Goal: Navigation & Orientation: Find specific page/section

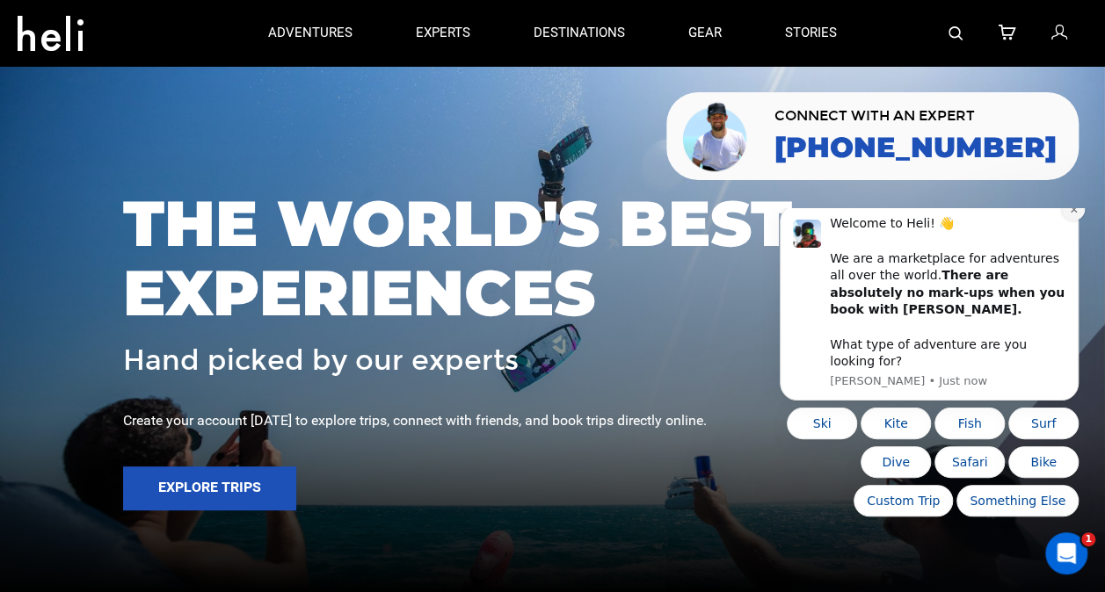
click at [1080, 221] on button "Dismiss notification" at bounding box center [1073, 209] width 23 height 23
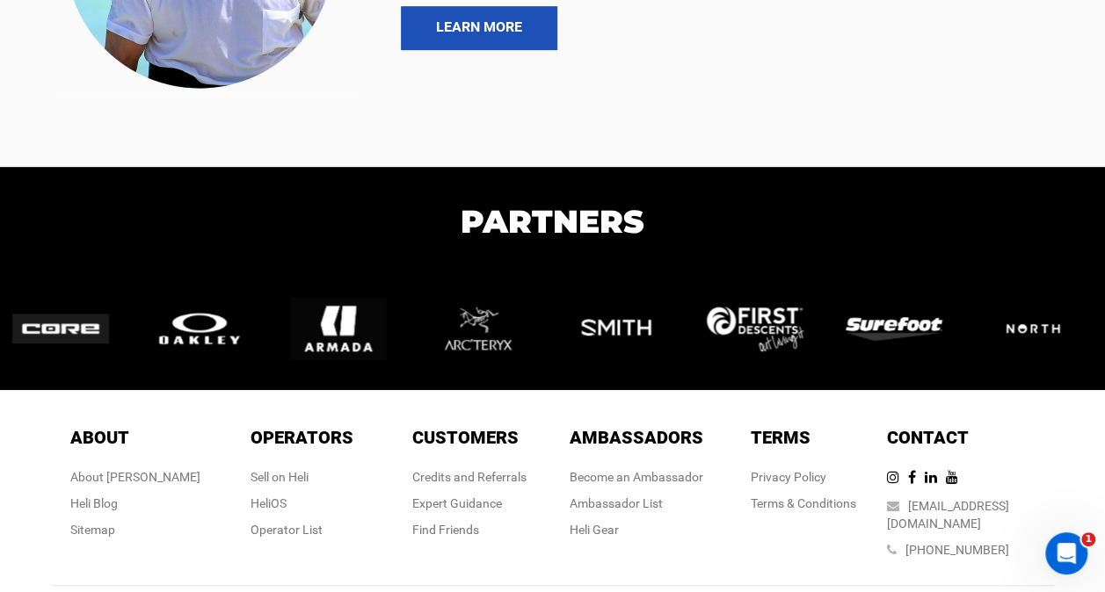
scroll to position [3780, 0]
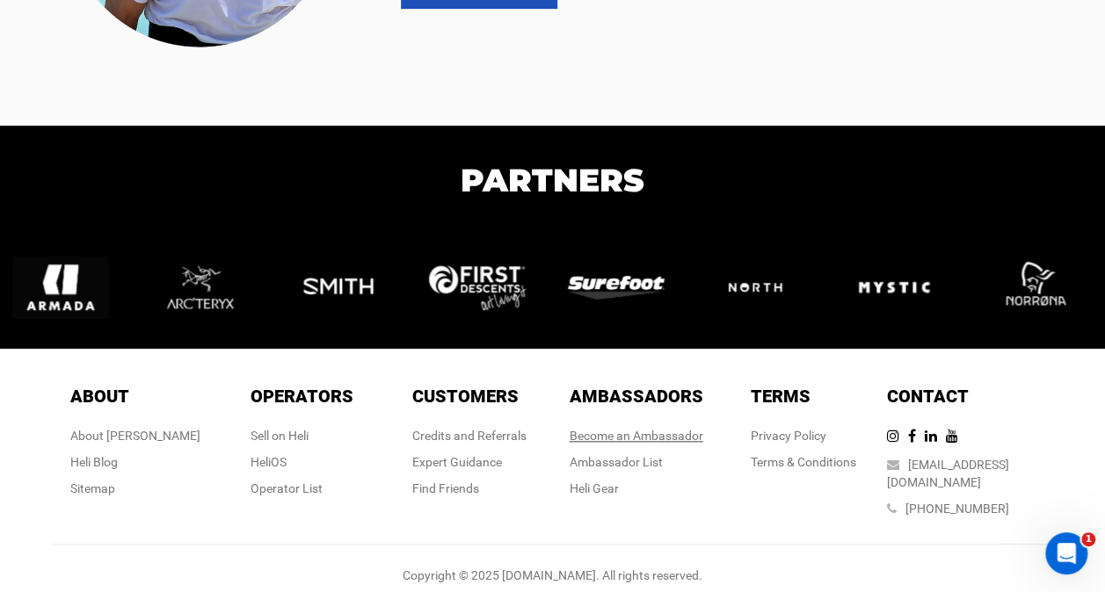
click at [637, 429] on link "Become an Ambassador" at bounding box center [636, 436] width 134 height 14
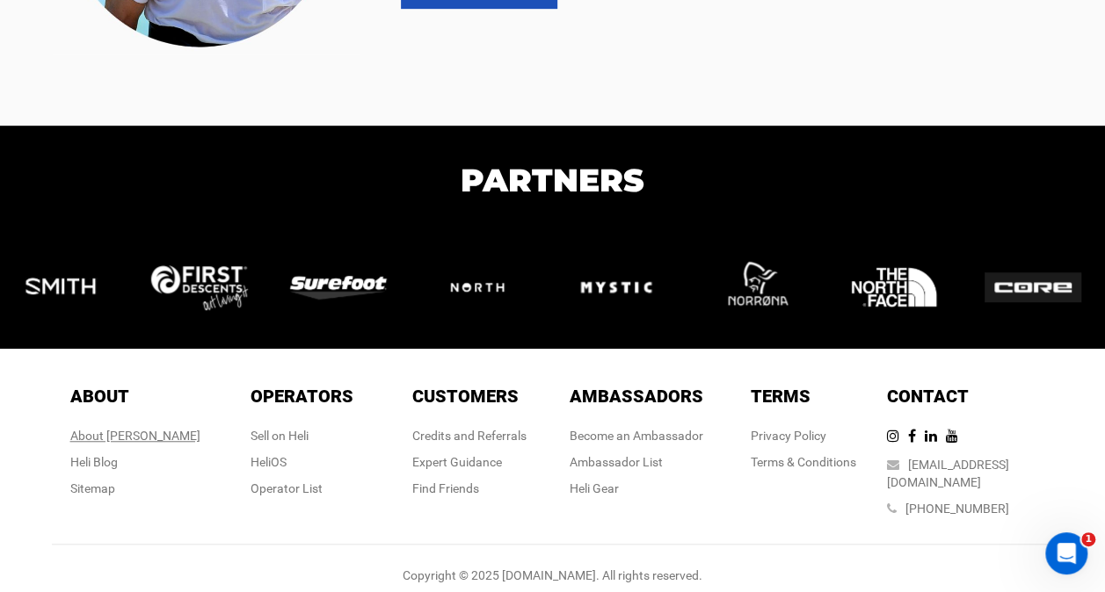
click at [146, 427] on div "About [PERSON_NAME]" at bounding box center [135, 436] width 130 height 18
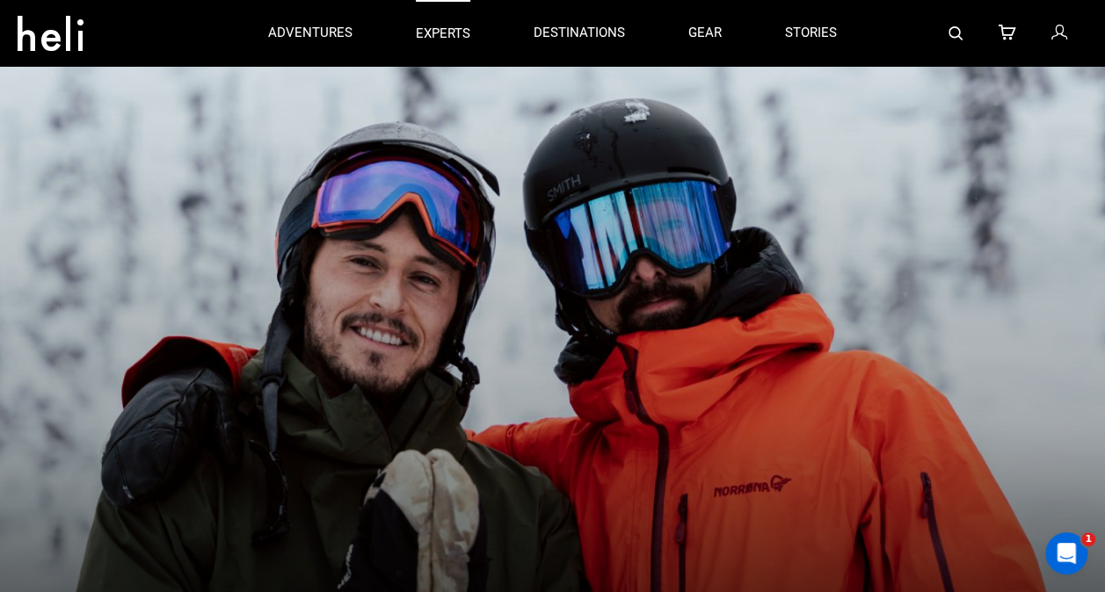
click at [428, 27] on p "experts" at bounding box center [443, 34] width 54 height 18
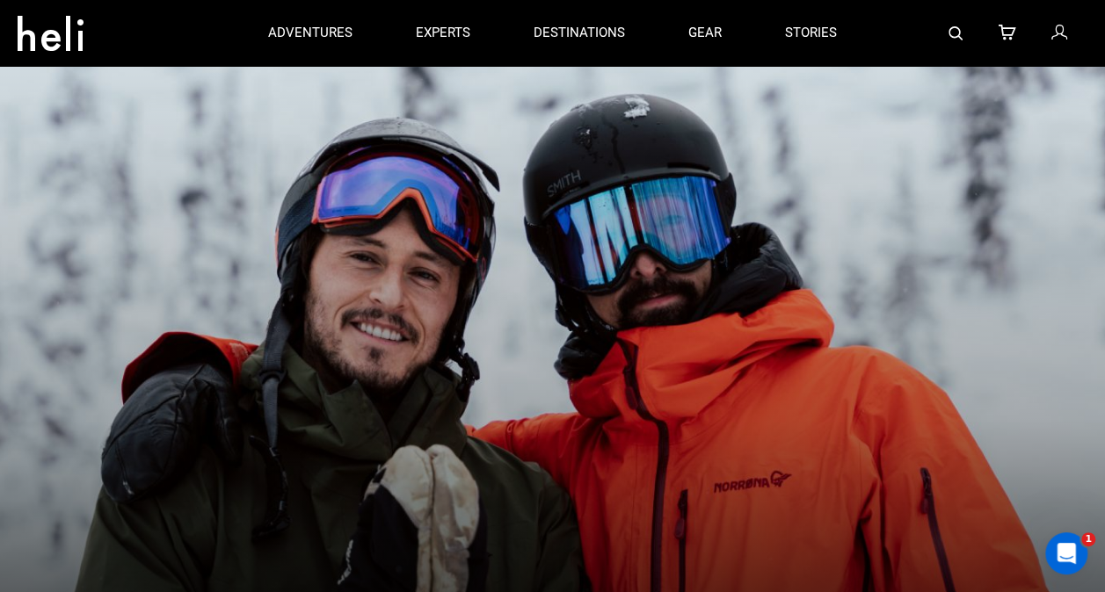
scroll to position [4, 0]
drag, startPoint x: 650, startPoint y: 244, endPoint x: 512, endPoint y: 43, distance: 244.0
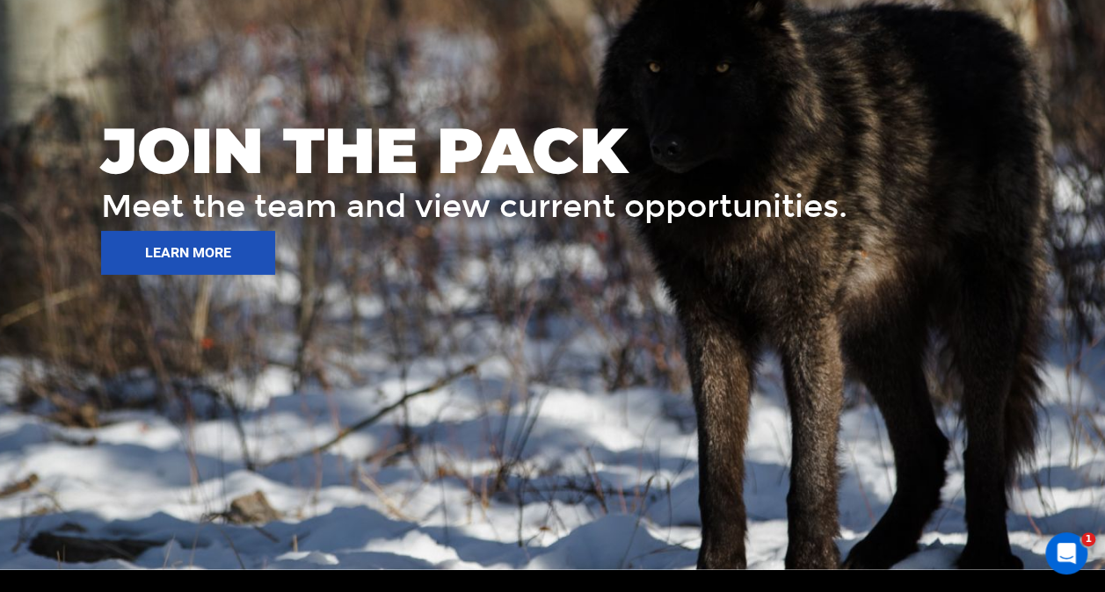
scroll to position [2587, 0]
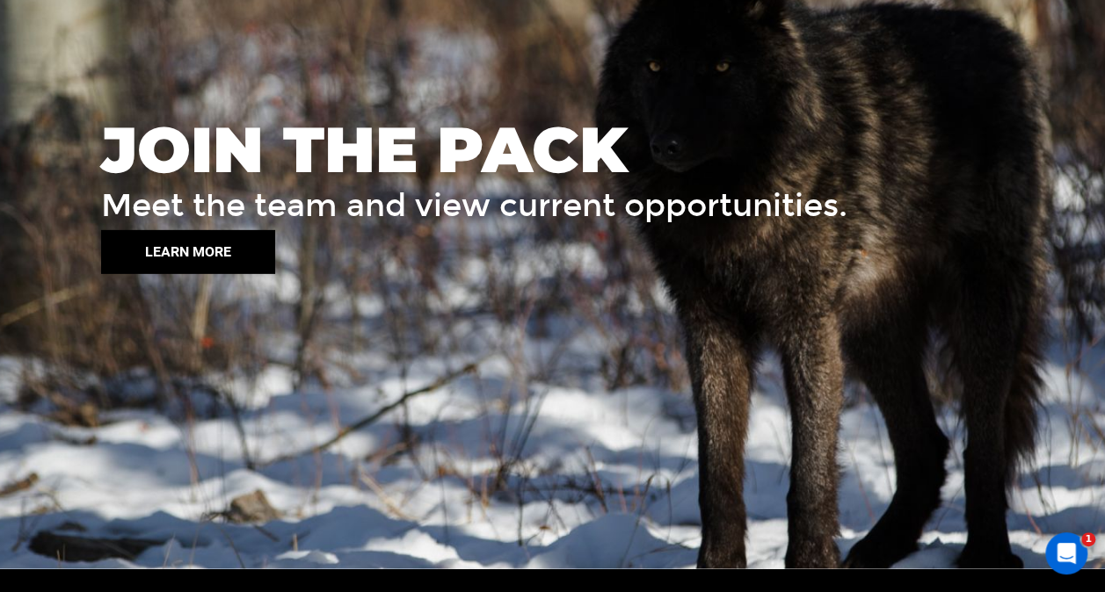
click at [239, 241] on button "LEARN MORE" at bounding box center [188, 252] width 174 height 44
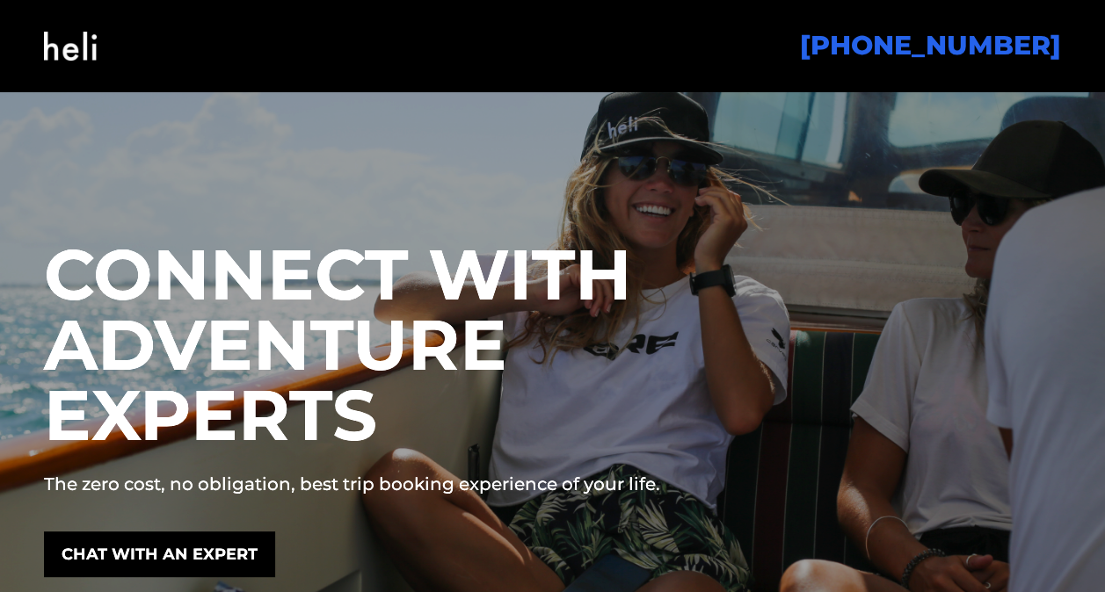
click at [81, 42] on img at bounding box center [70, 46] width 53 height 71
